Goal: Information Seeking & Learning: Learn about a topic

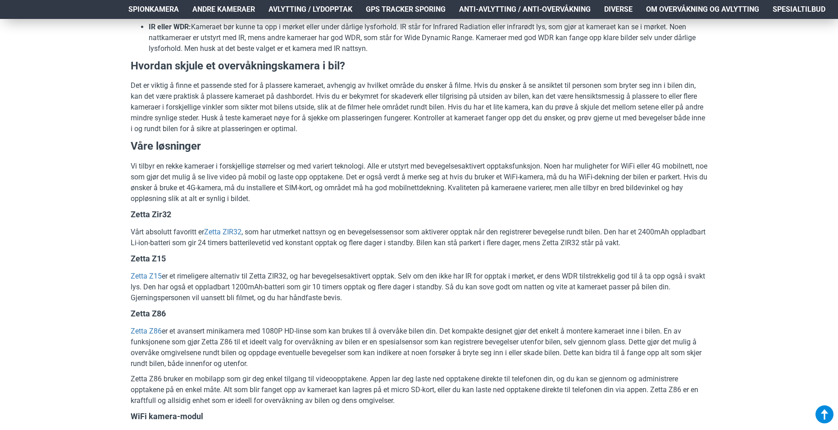
scroll to position [991, 0]
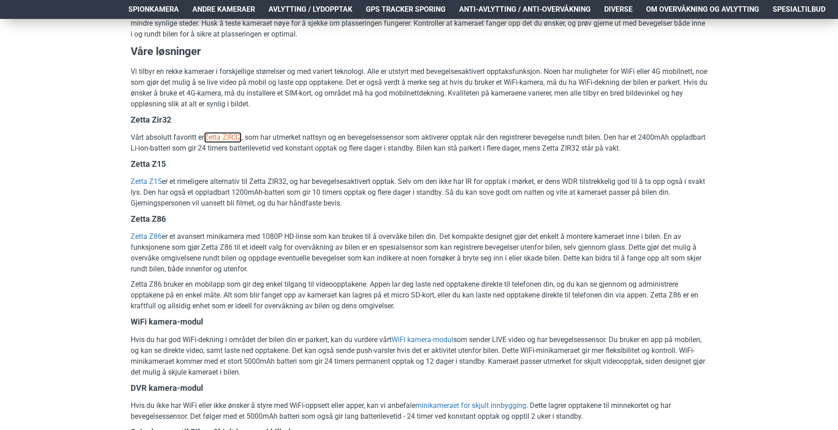
click at [234, 135] on link "Zetta ZIR32" at bounding box center [222, 137] width 37 height 11
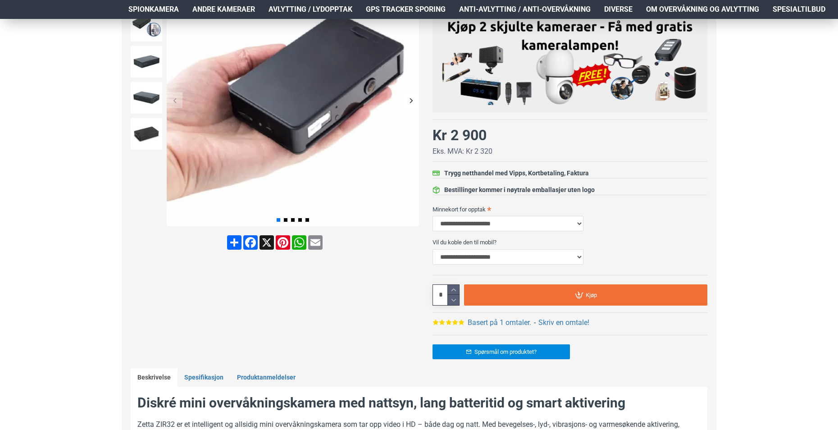
scroll to position [90, 0]
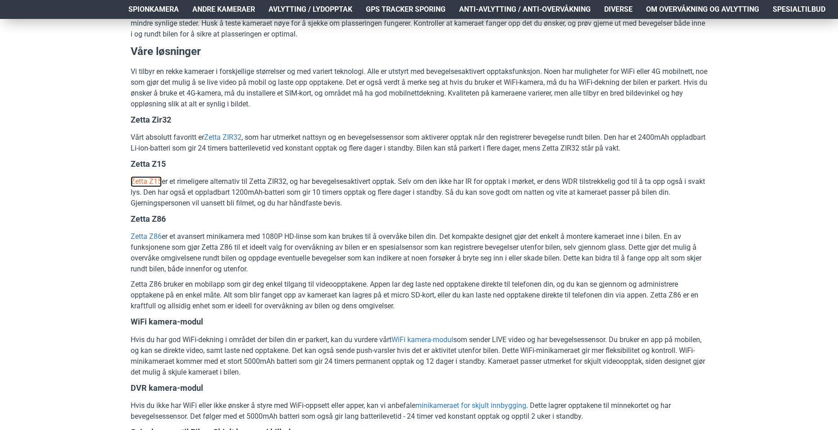
click at [156, 180] on link "Zetta Z15" at bounding box center [146, 181] width 31 height 11
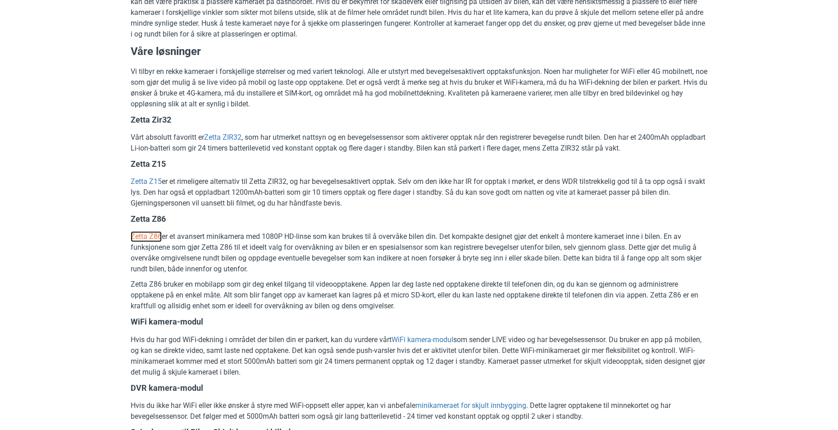
click at [150, 237] on link "Zetta Z86" at bounding box center [146, 236] width 31 height 11
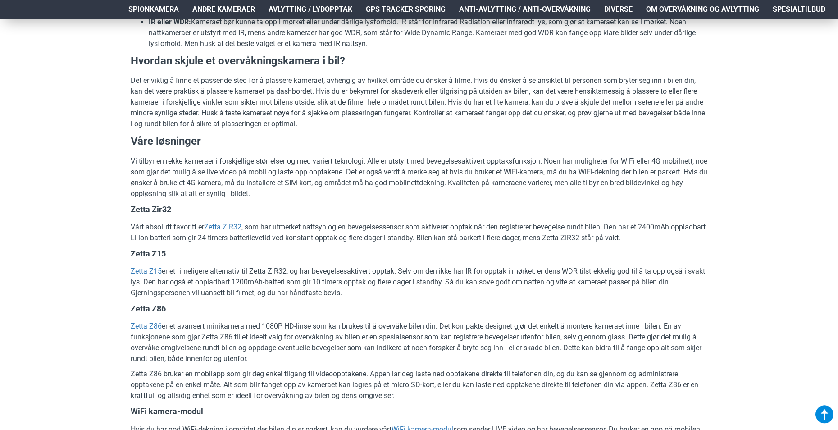
scroll to position [901, 0]
click at [98, 32] on div "Hjem Frakt 940 99 099 [GEOGRAPHIC_DATA] Registrere Konto Handlevogn 0 0 produkt…" at bounding box center [419, 196] width 838 height 2157
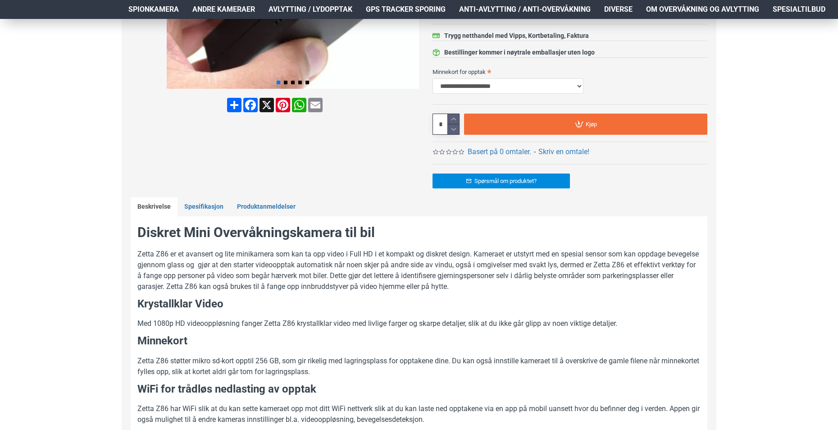
scroll to position [405, 0]
